Goal: Communication & Community: Answer question/provide support

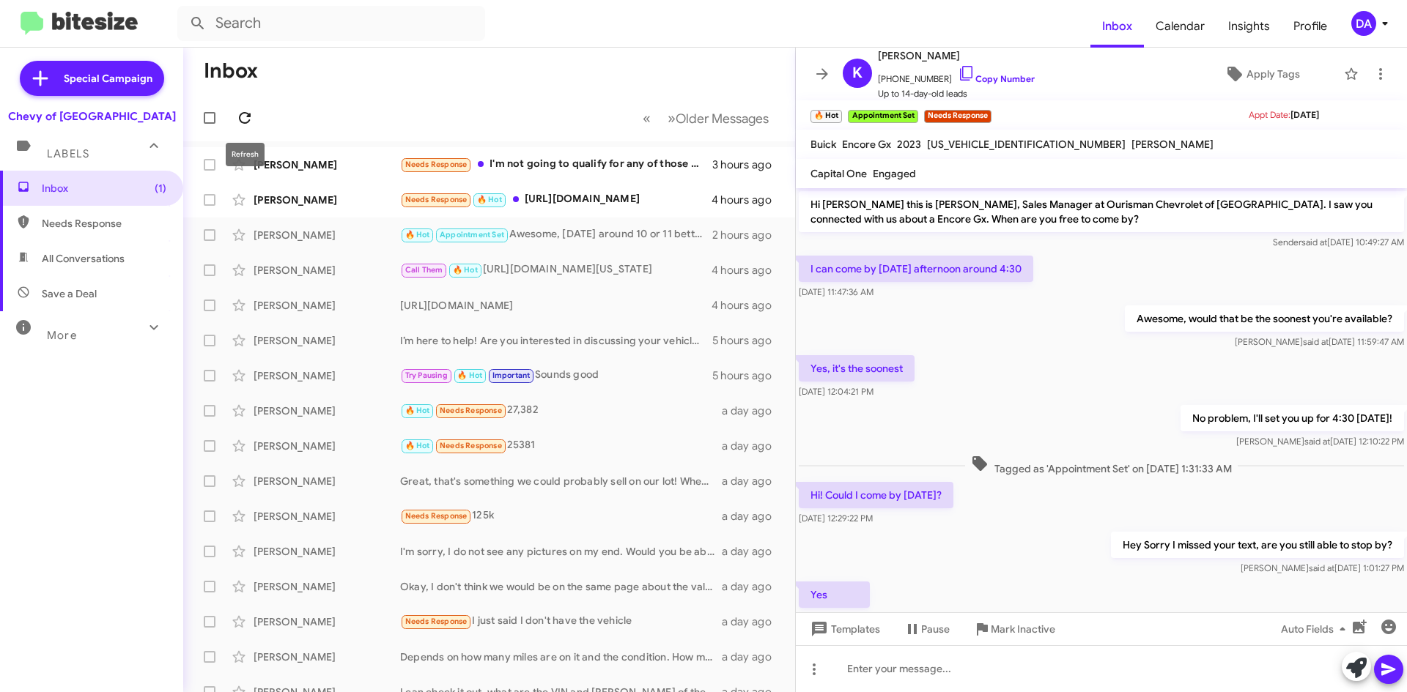
click at [240, 116] on icon at bounding box center [245, 118] width 12 height 12
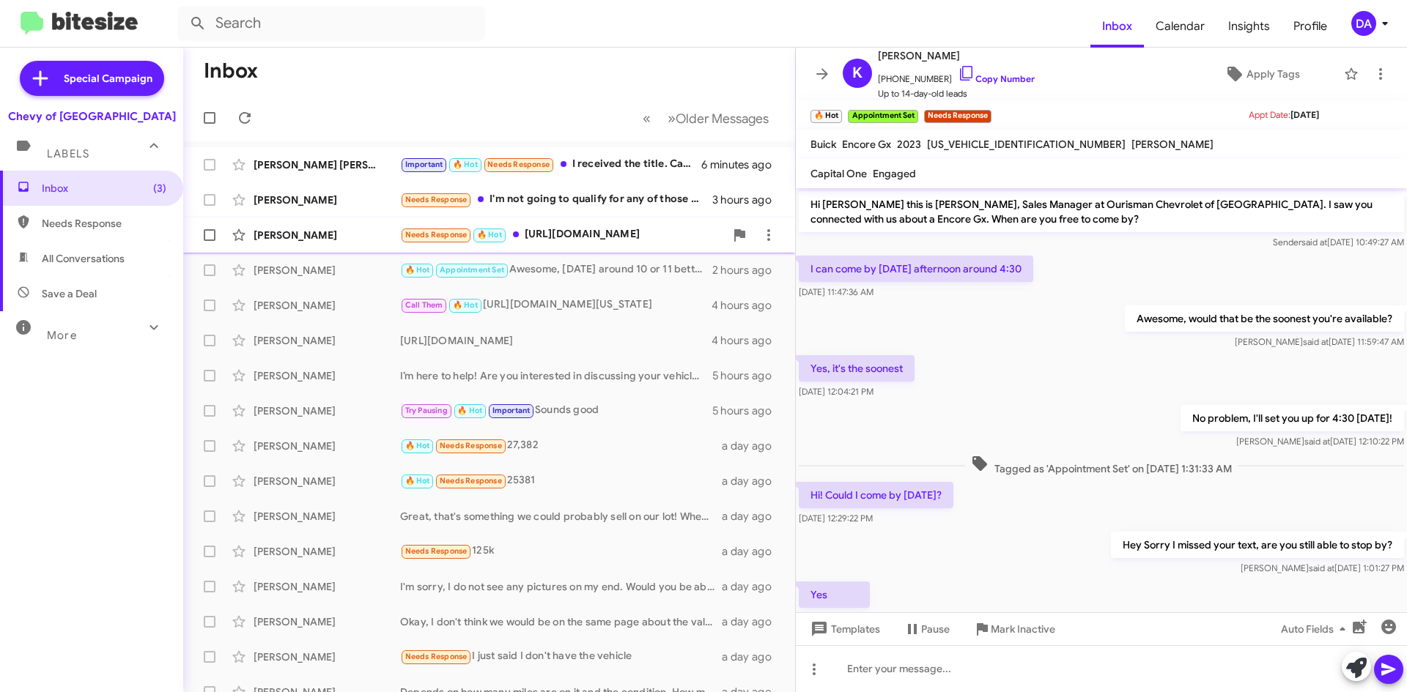
click at [601, 243] on div "[PERSON_NAME] Needs Response 🔥 Hot [URL][DOMAIN_NAME] 4 hours ago" at bounding box center [489, 235] width 588 height 29
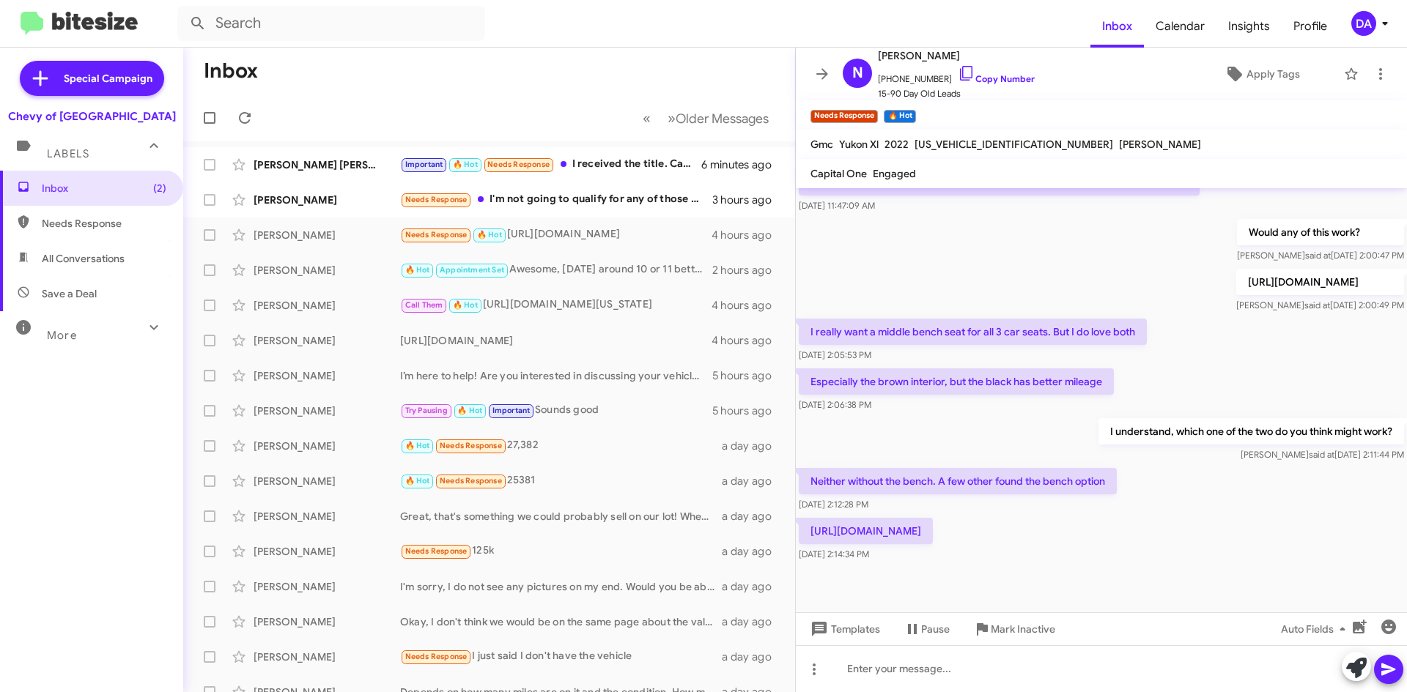
click at [1236, 272] on p "[URL][DOMAIN_NAME]" at bounding box center [1320, 282] width 168 height 26
copy p "[URL][DOMAIN_NAME]"
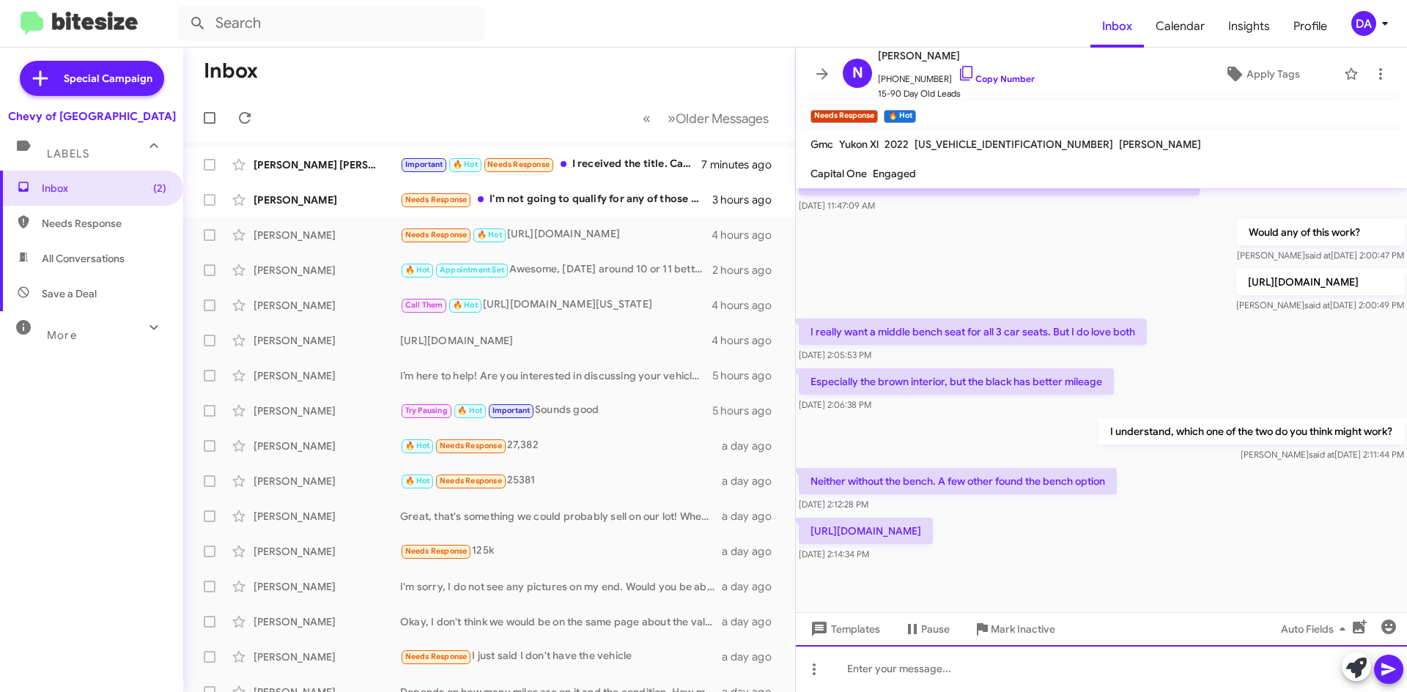
click at [1020, 660] on div at bounding box center [1101, 668] width 611 height 47
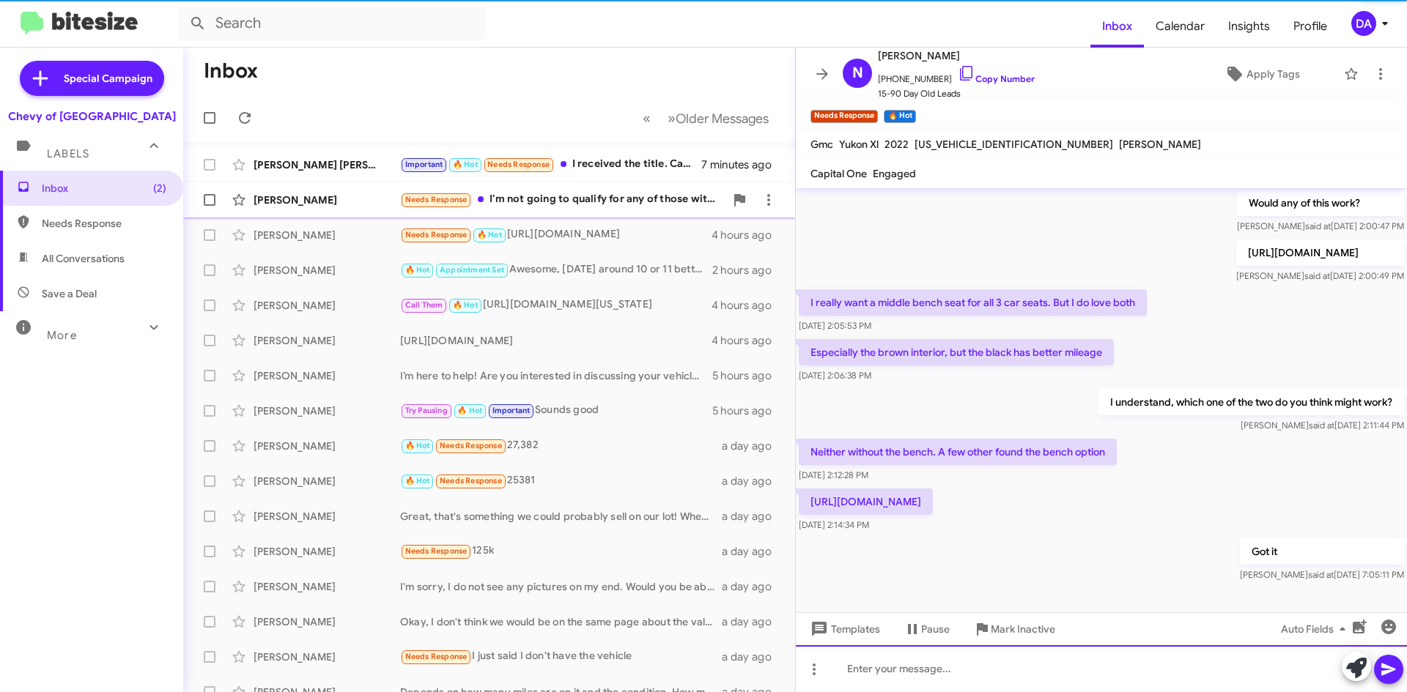
scroll to position [559, 0]
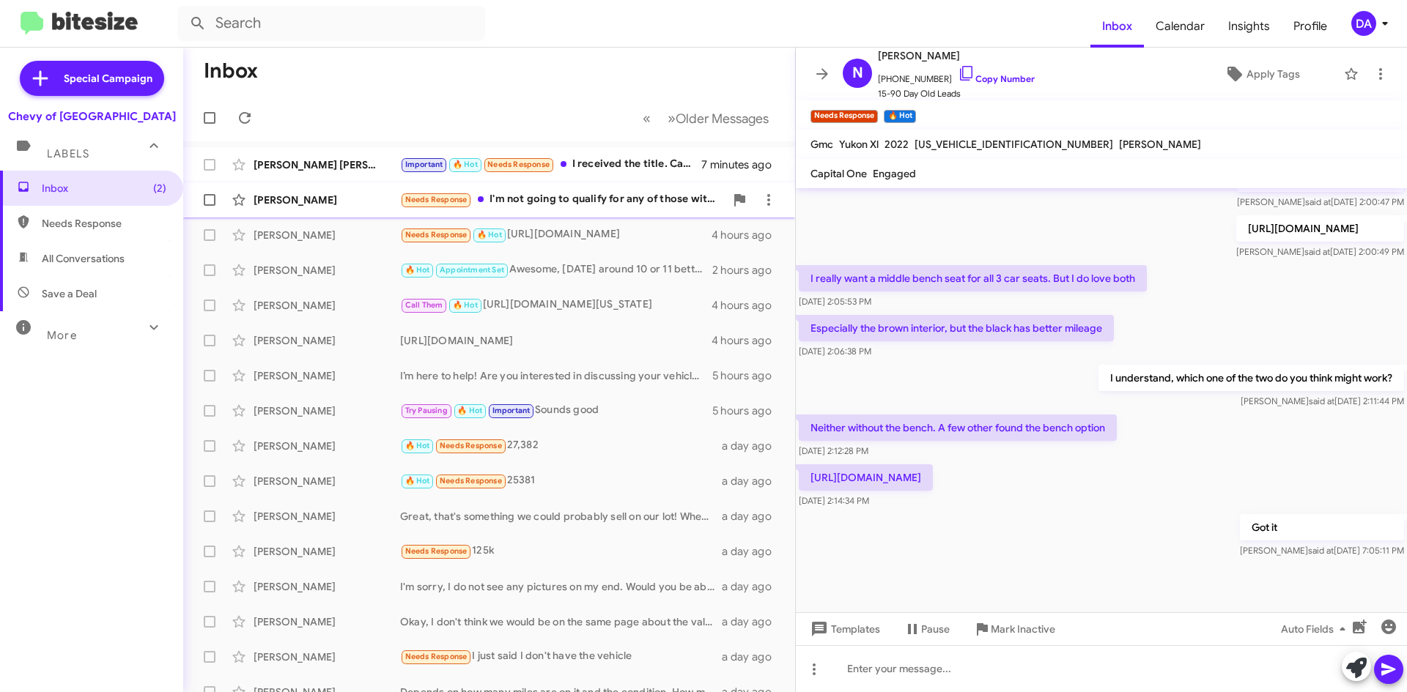
click at [589, 203] on div "Needs Response I'm not going to qualify for any of those without a considerable…" at bounding box center [562, 199] width 325 height 17
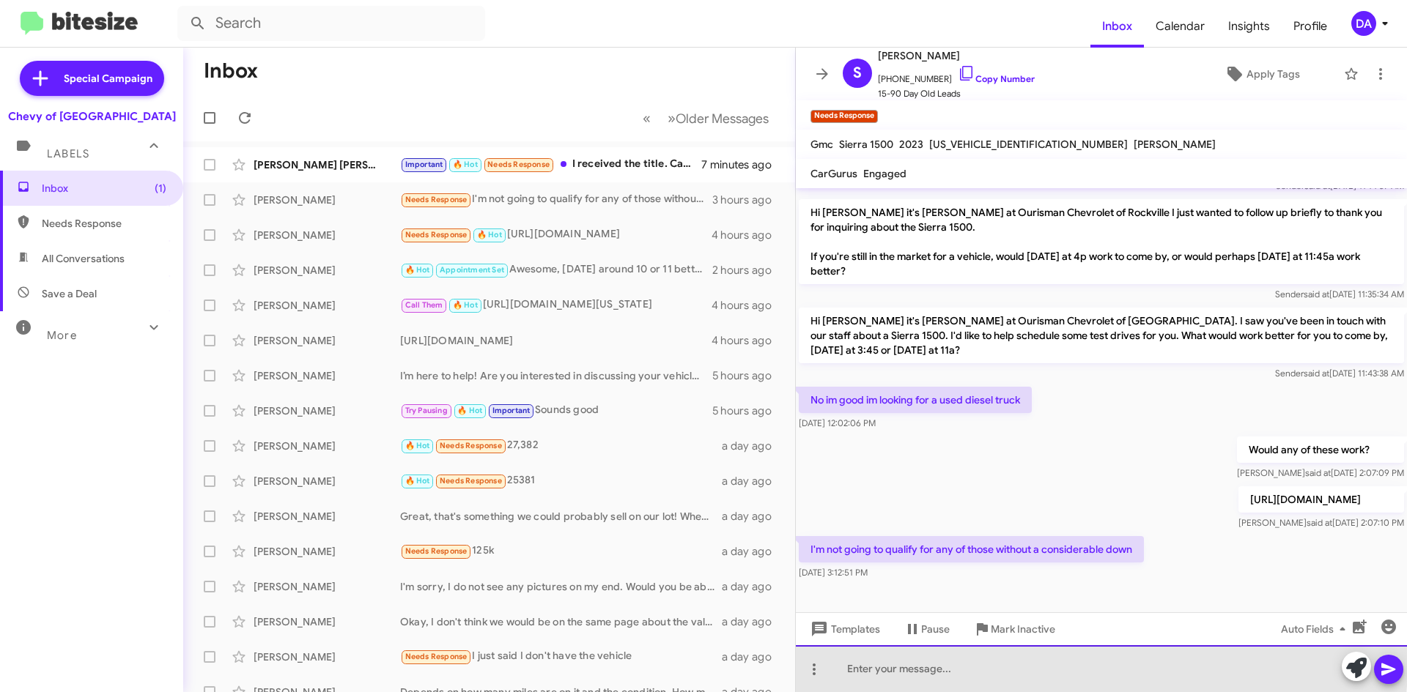
click at [892, 660] on div at bounding box center [1101, 668] width 611 height 47
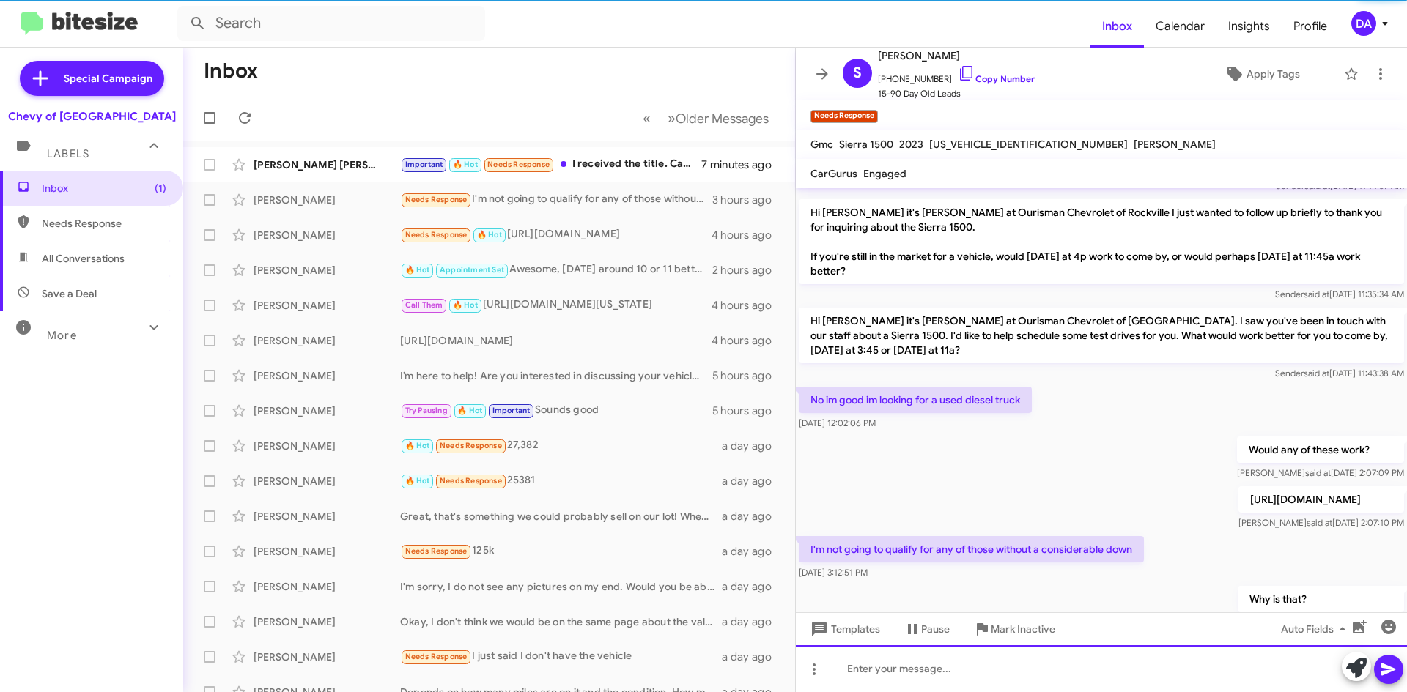
scroll to position [0, 0]
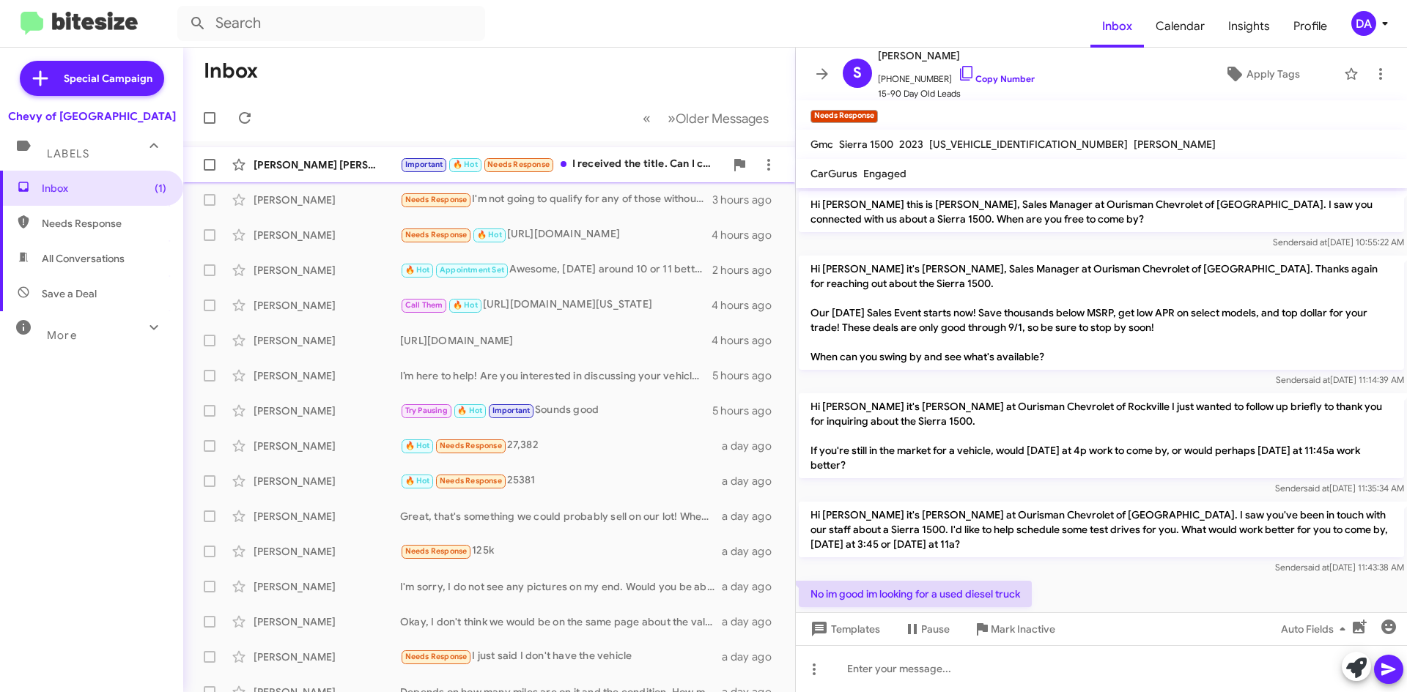
click at [634, 158] on div "Important 🔥 Hot Needs Response I received the title. Can I come in [DATE] morni…" at bounding box center [562, 164] width 325 height 17
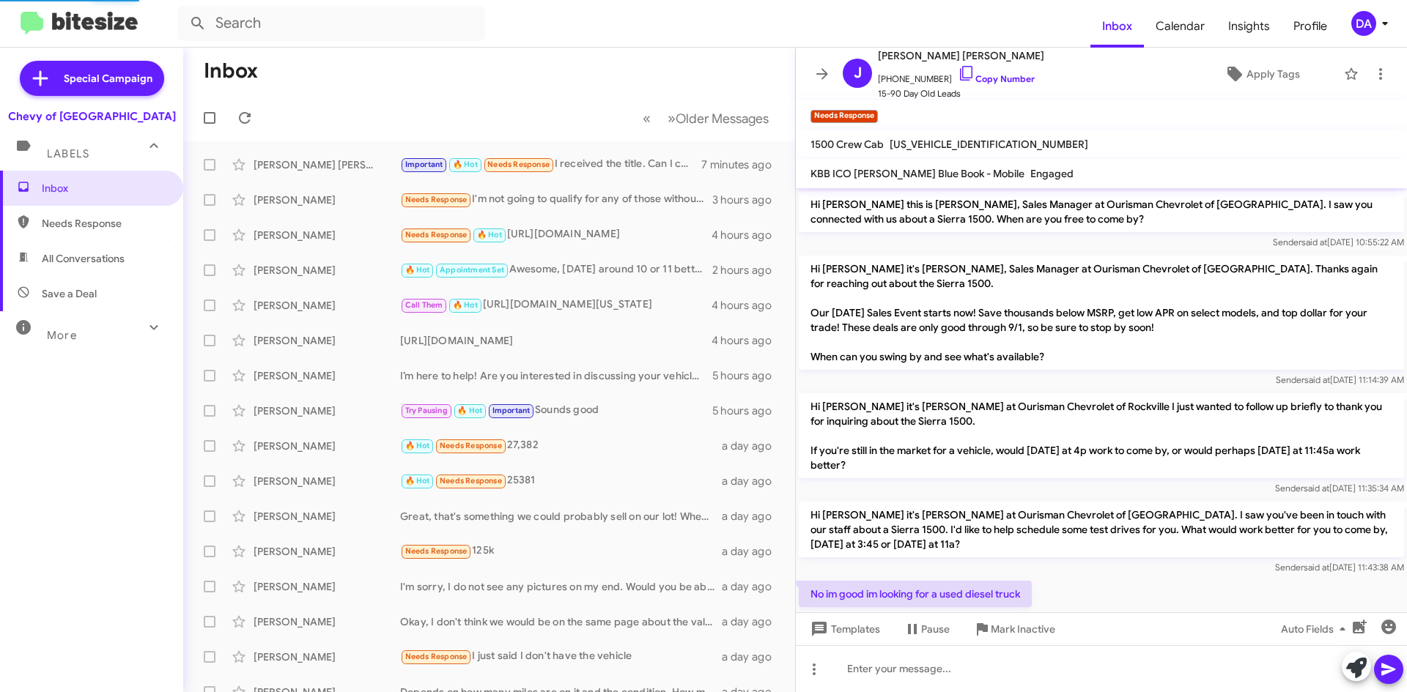
scroll to position [232, 0]
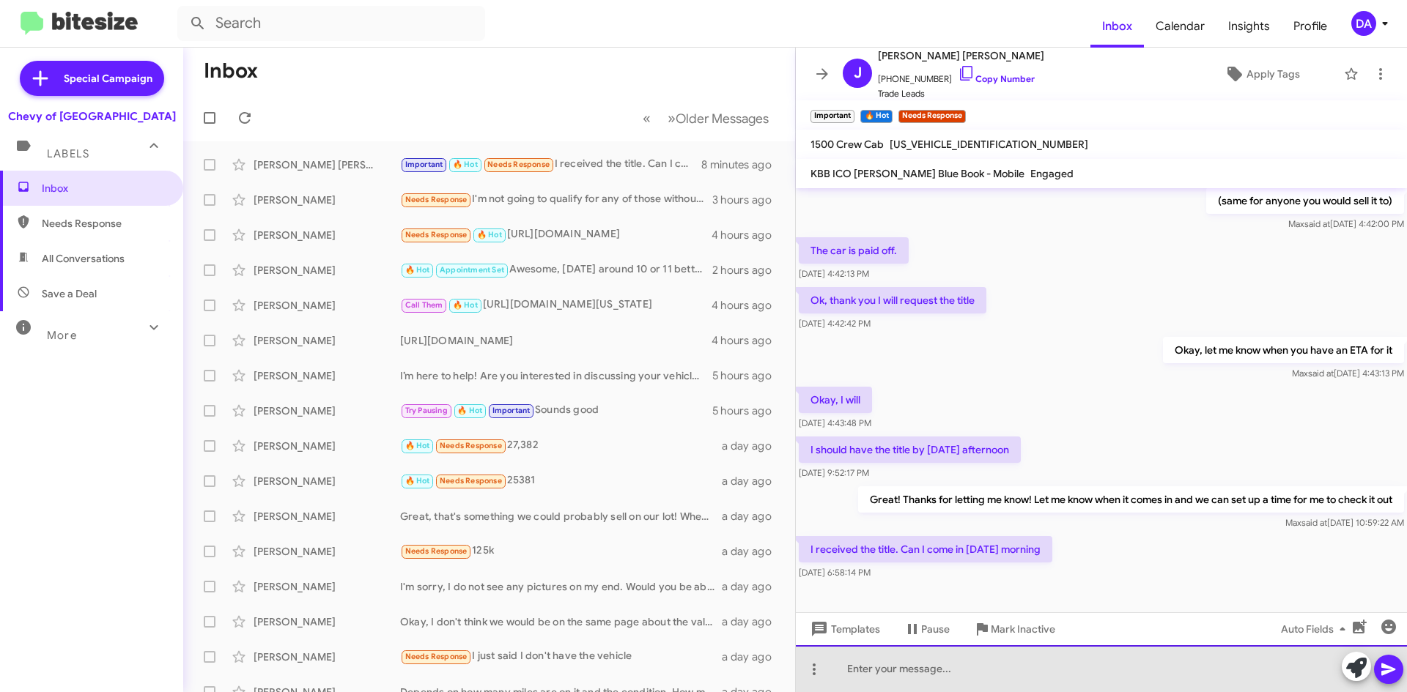
click at [1002, 673] on div at bounding box center [1101, 668] width 611 height 47
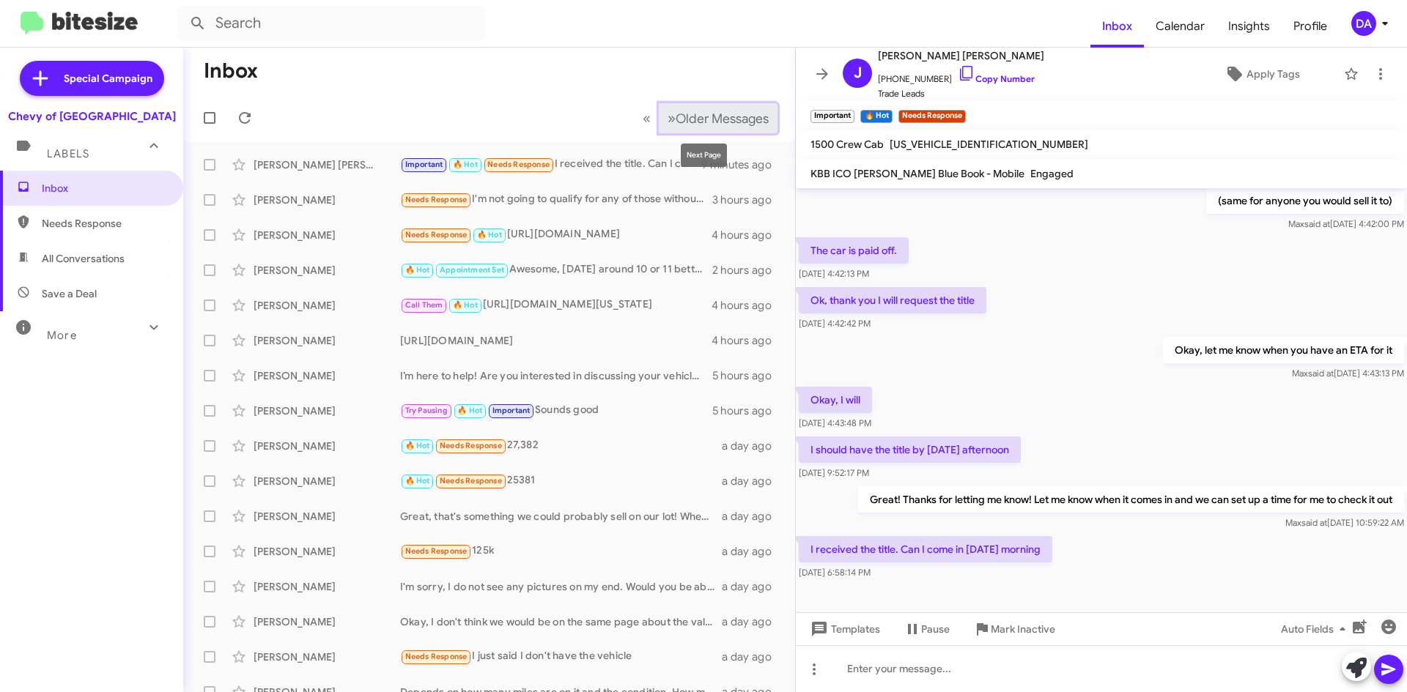
click at [699, 113] on span "Older Messages" at bounding box center [722, 119] width 93 height 16
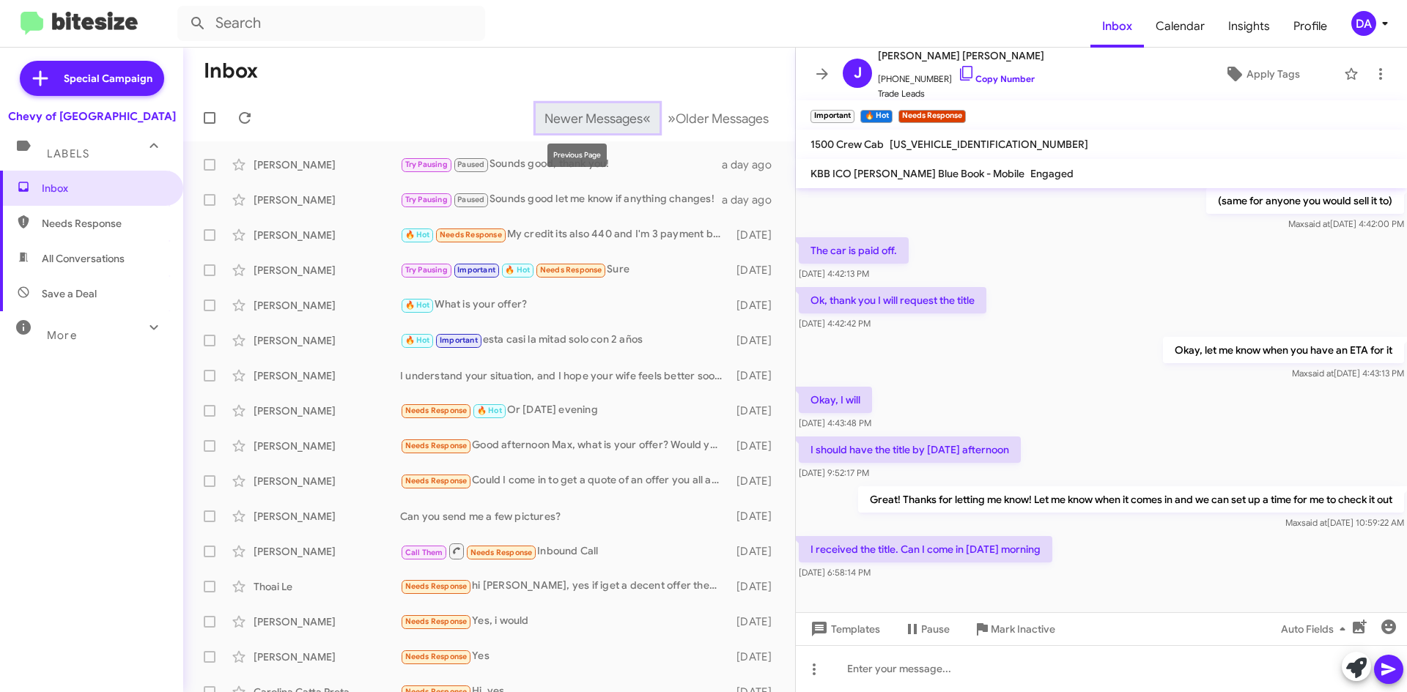
click at [643, 125] on span "«" at bounding box center [647, 118] width 8 height 18
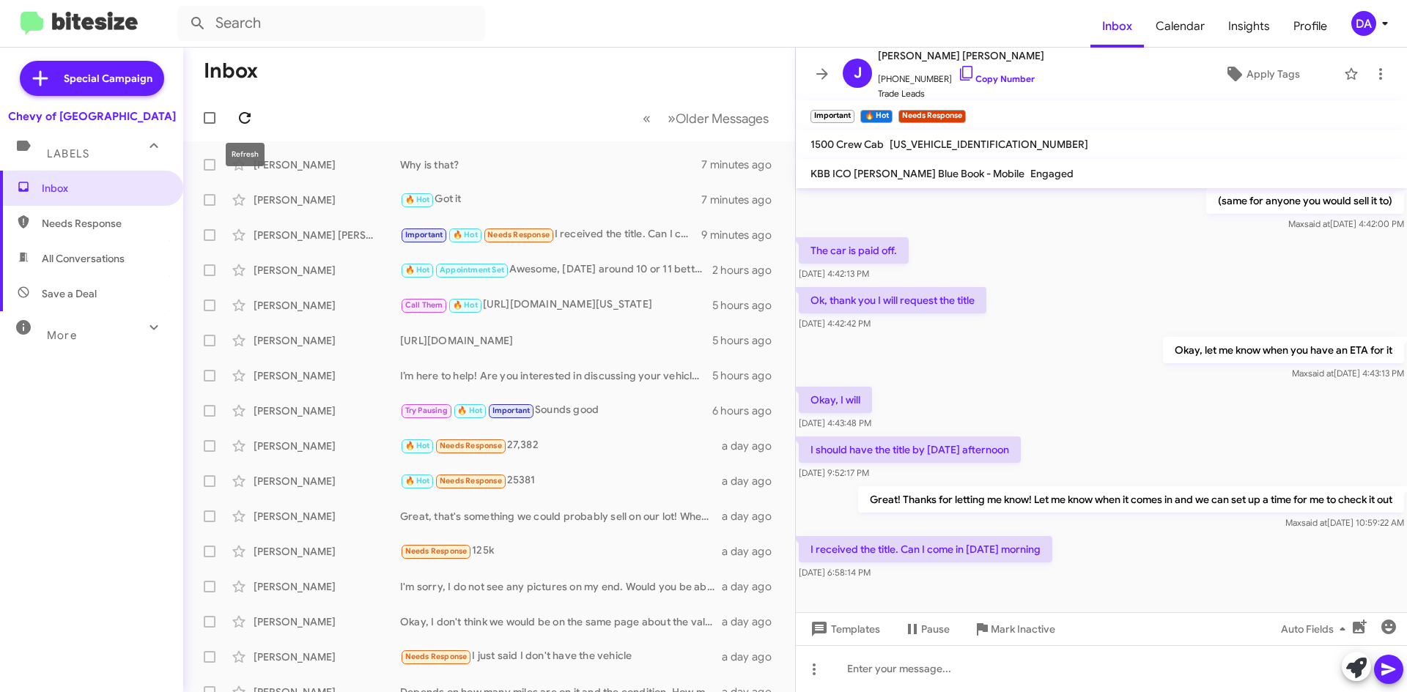
click at [243, 111] on icon at bounding box center [245, 118] width 18 height 18
click at [130, 663] on div "Special Campaign Chevy of Rockville Labels Inbox Needs Response All Conversatio…" at bounding box center [91, 367] width 183 height 639
click at [136, 621] on div "Special Campaign Chevy of Rockville Labels Inbox Needs Response All Conversatio…" at bounding box center [91, 367] width 183 height 639
